Goal: Information Seeking & Learning: Find specific fact

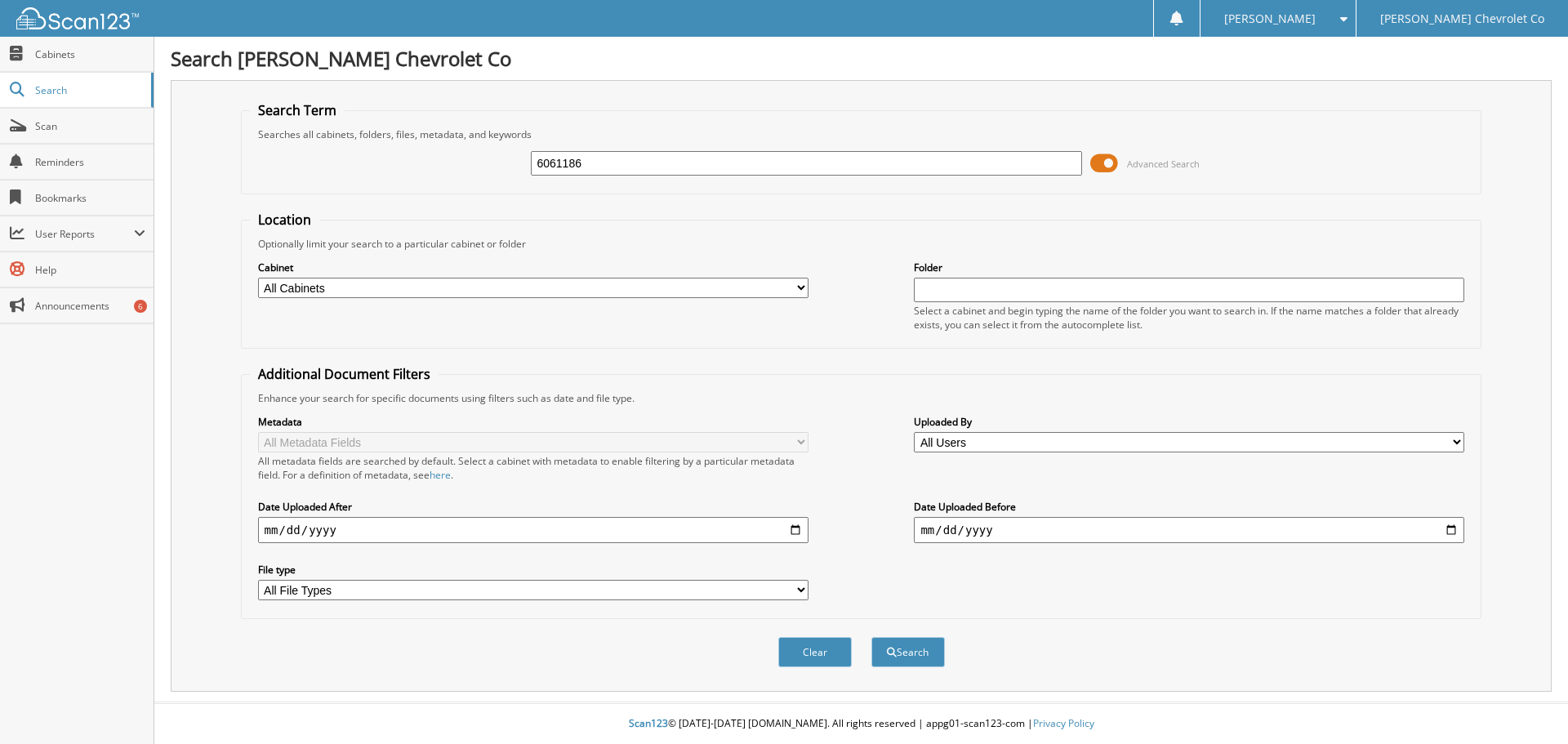
type input "6061186"
click at [871, 637] on button "Search" at bounding box center [908, 652] width 73 height 30
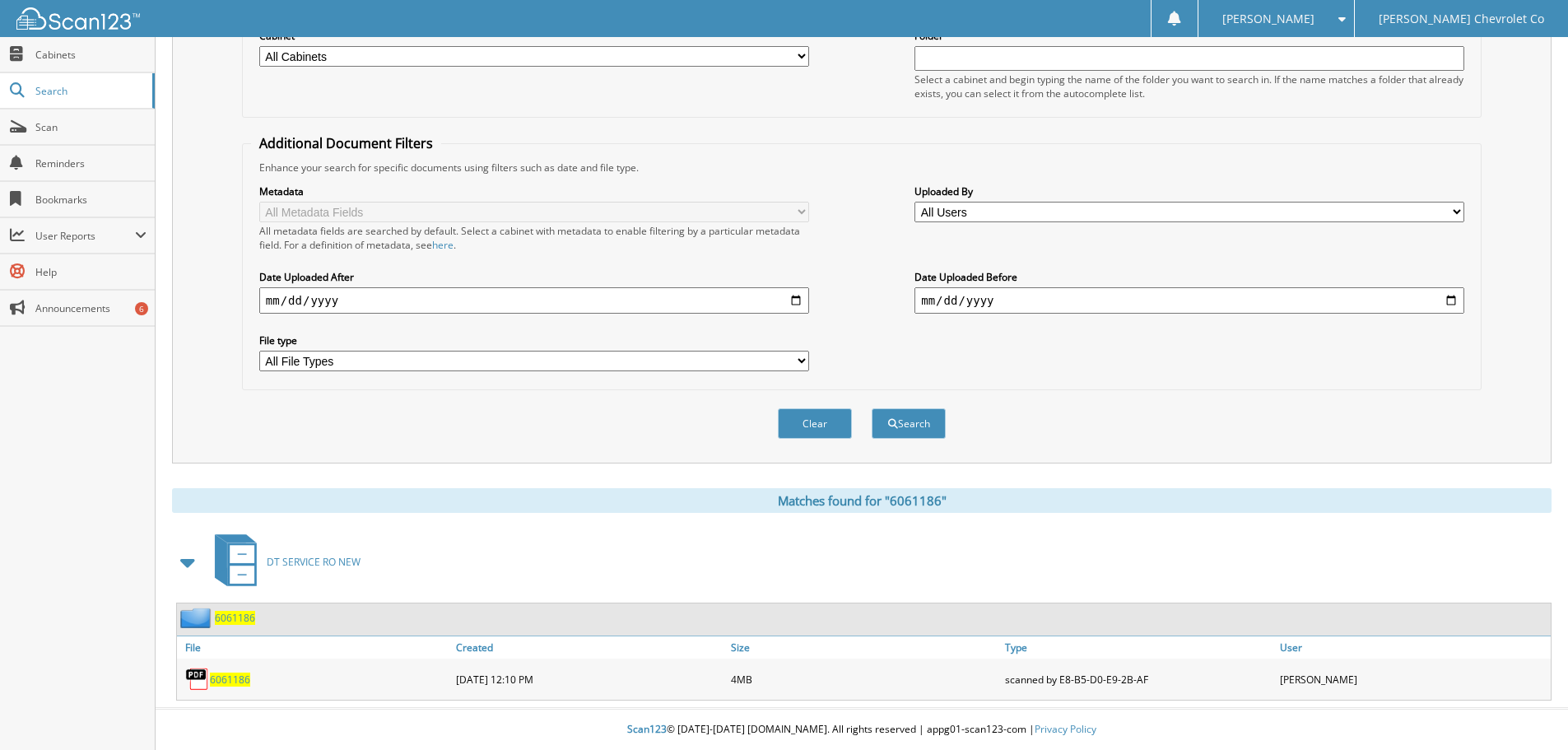
scroll to position [235, 0]
click at [240, 616] on span "6061186" at bounding box center [235, 618] width 41 height 14
